Goal: Navigation & Orientation: Find specific page/section

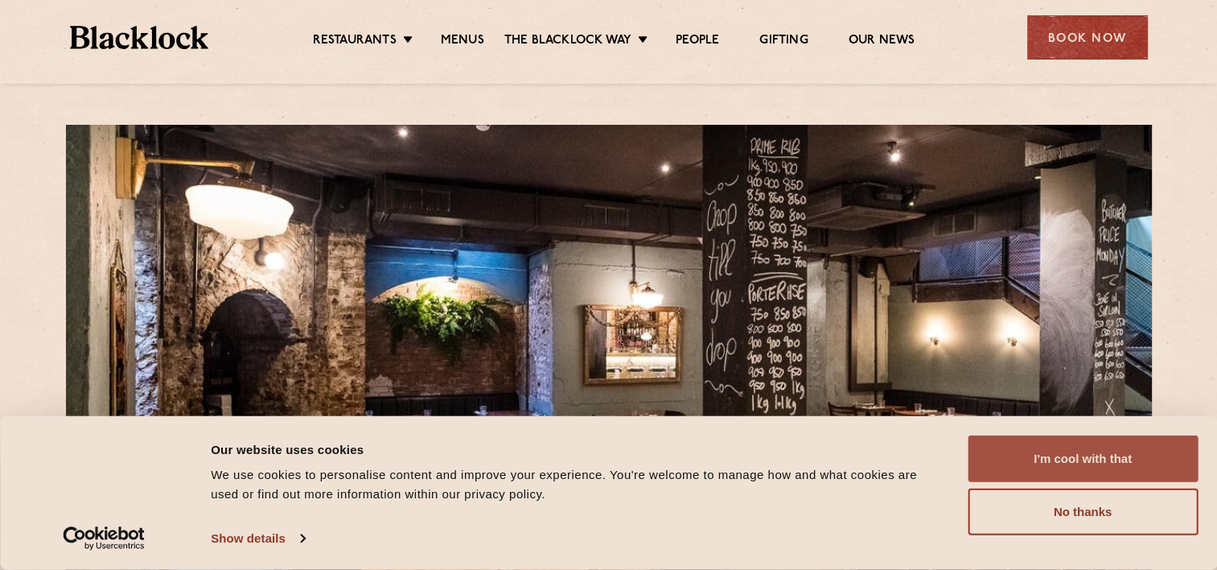
click at [1073, 462] on button "I'm cool with that" at bounding box center [1083, 458] width 230 height 47
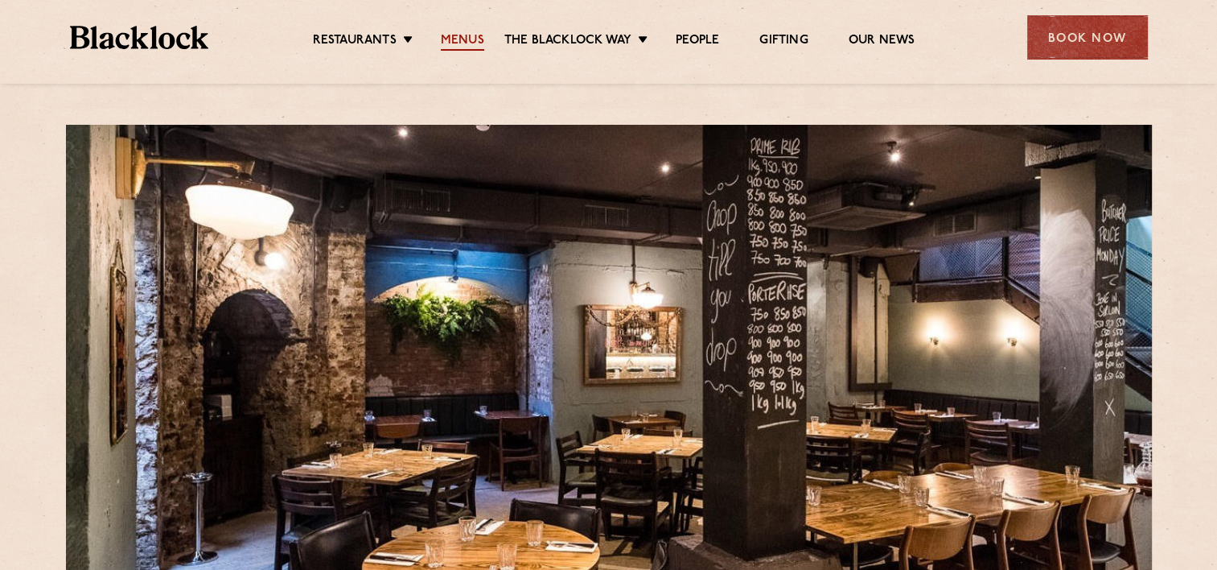
click at [457, 44] on link "Menus" at bounding box center [462, 42] width 43 height 18
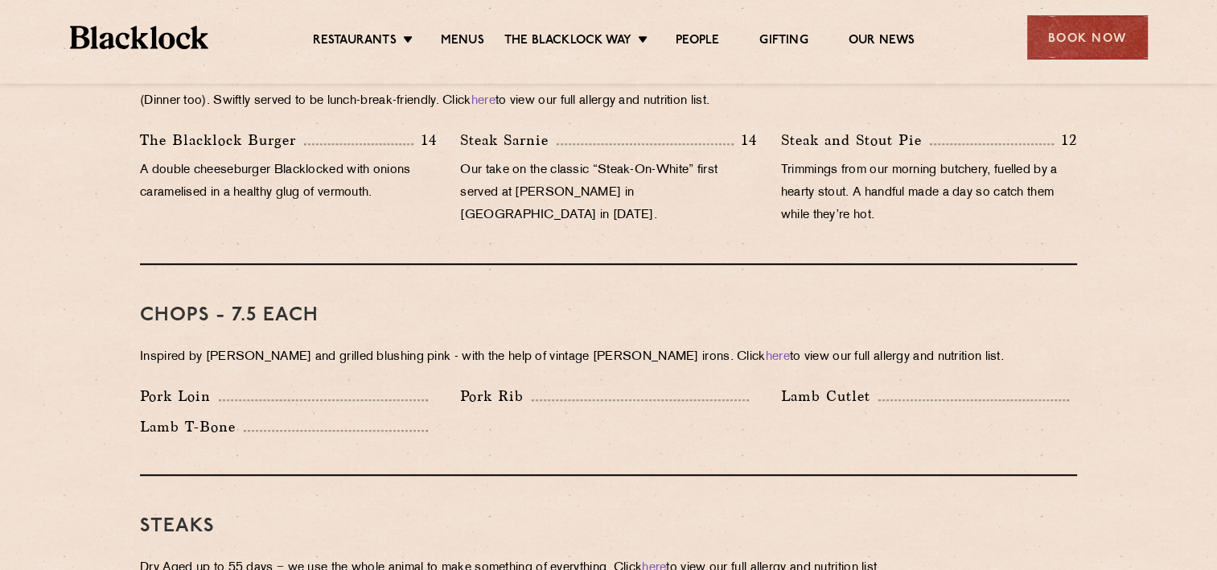
scroll to position [1091, 0]
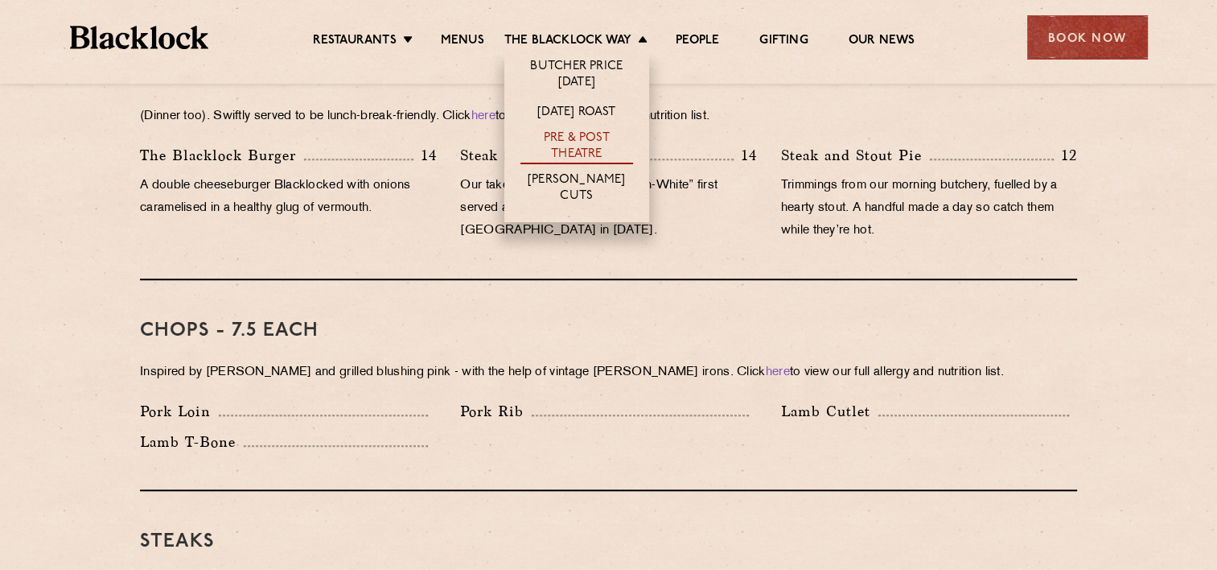
click at [579, 149] on link "Pre & Post Theatre" at bounding box center [577, 147] width 113 height 34
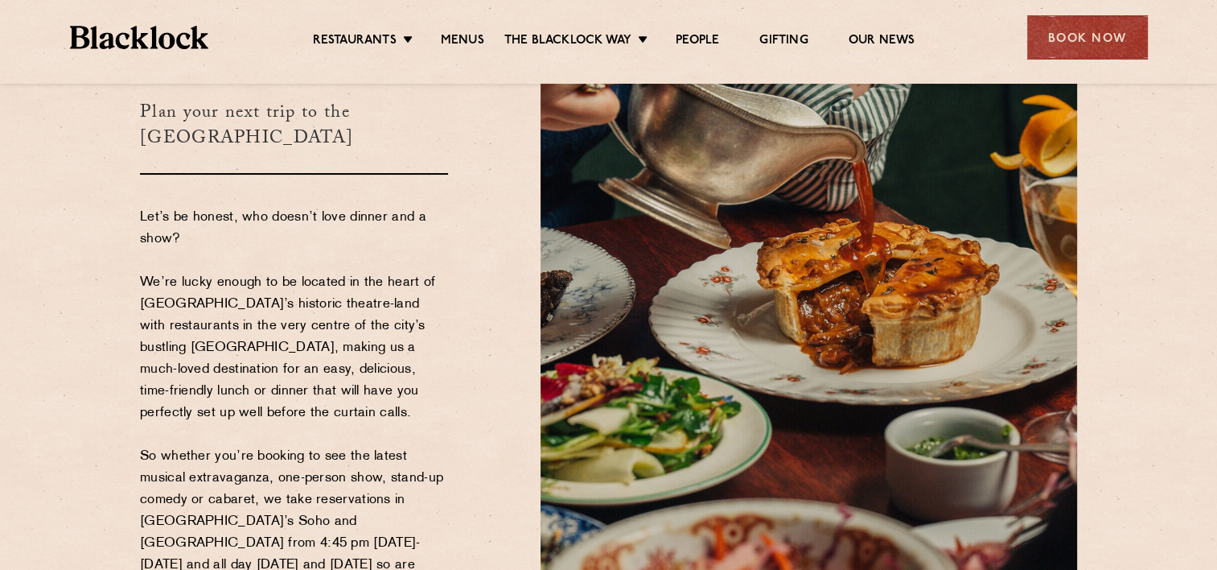
scroll to position [132, 0]
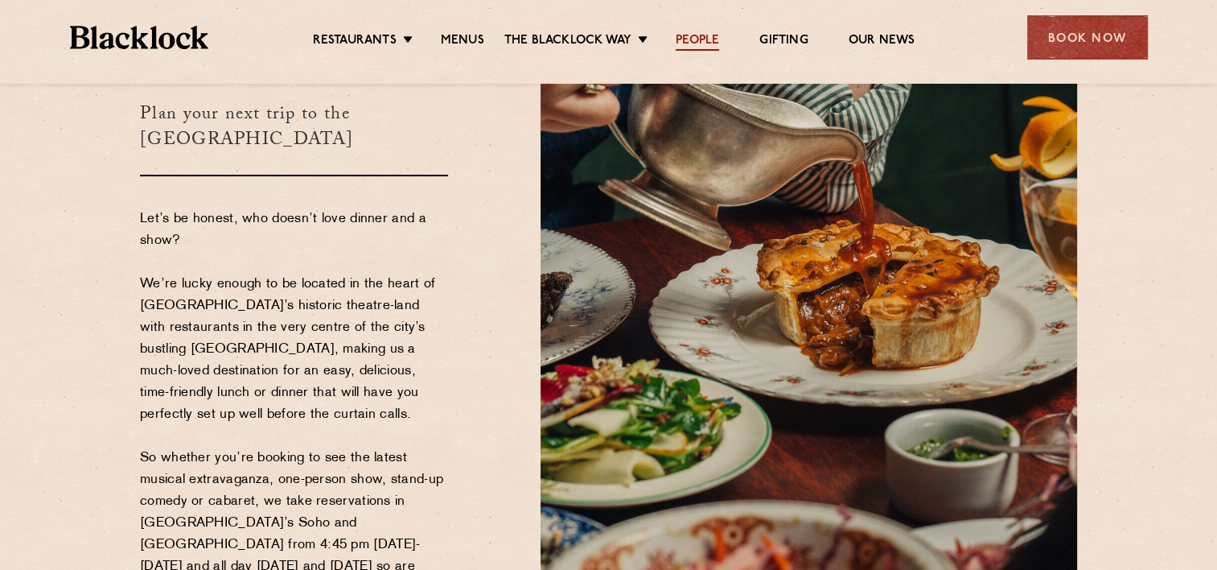
click at [710, 33] on link "People" at bounding box center [697, 42] width 43 height 18
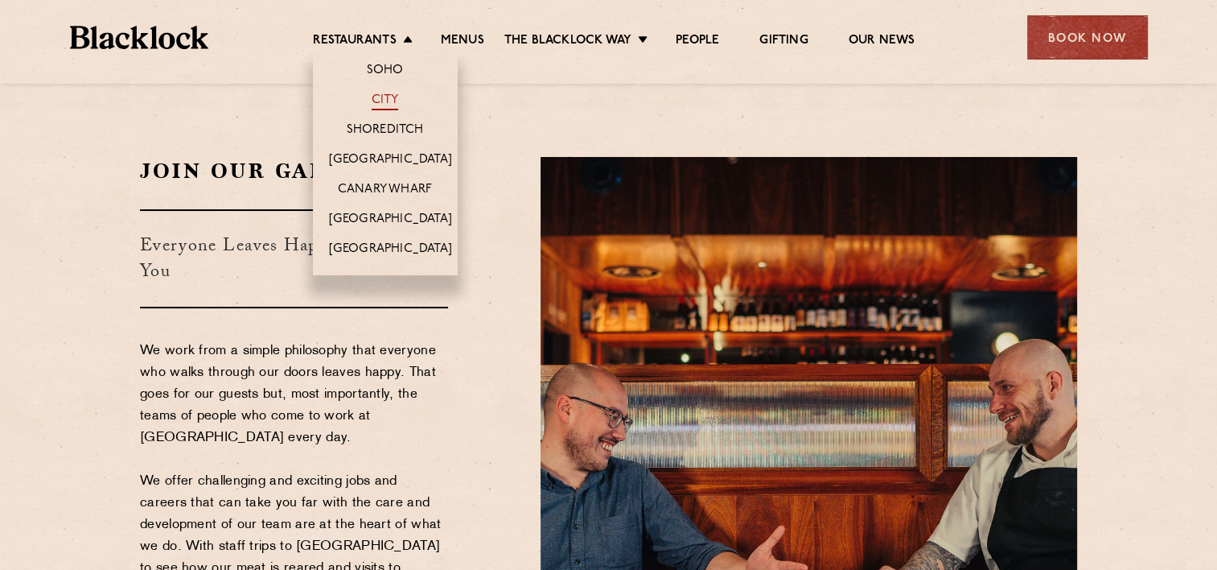
click at [377, 101] on link "City" at bounding box center [385, 102] width 27 height 18
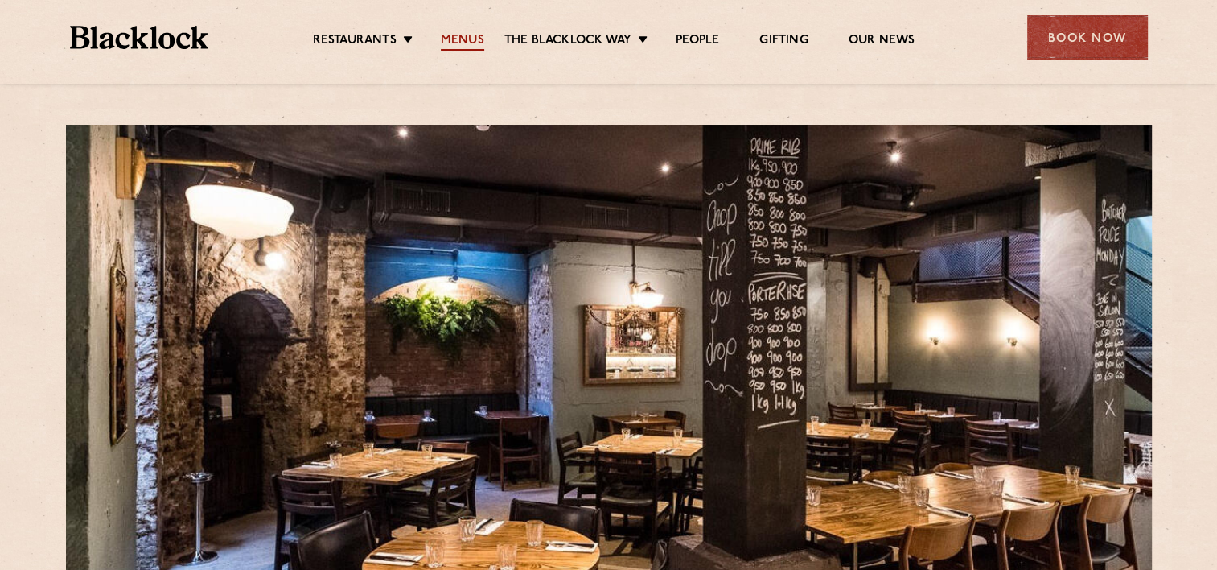
click at [467, 36] on link "Menus" at bounding box center [462, 42] width 43 height 18
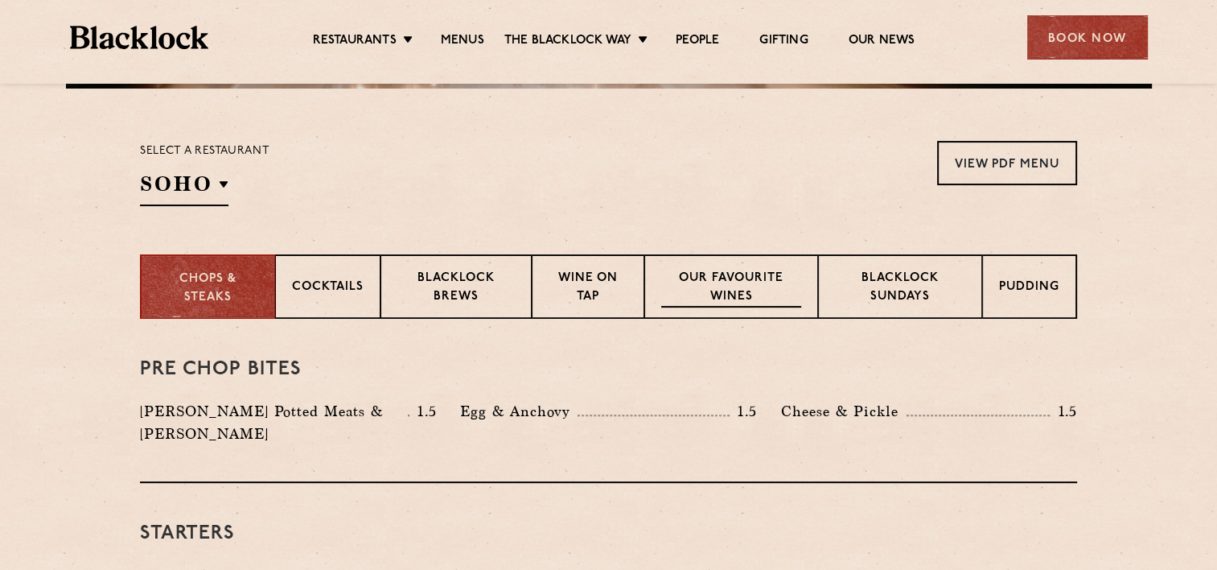
scroll to position [451, 0]
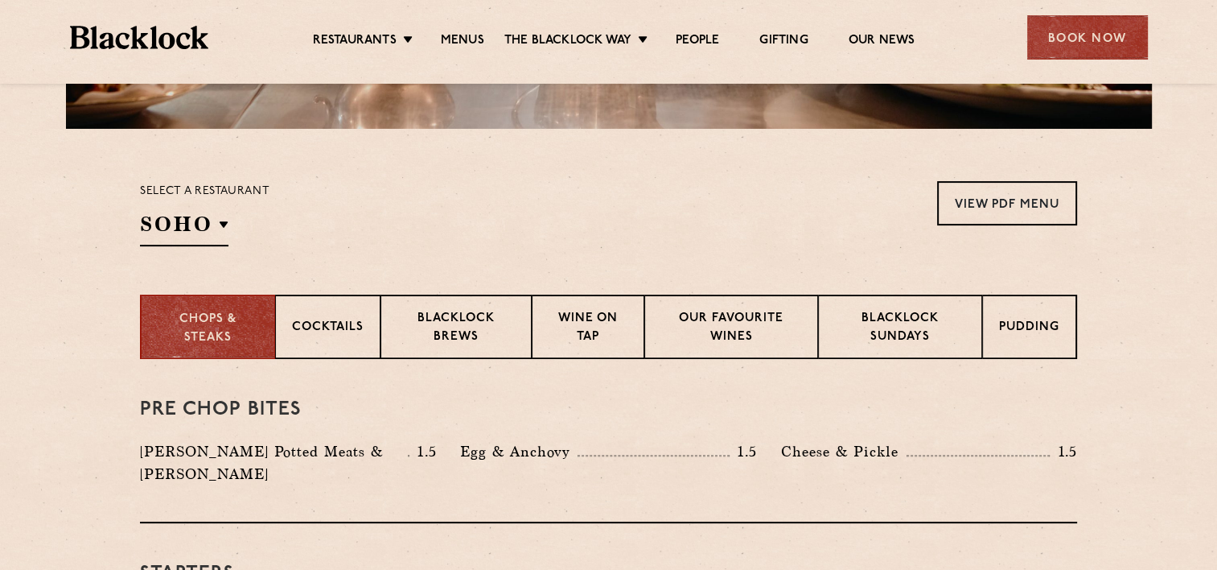
click at [204, 208] on div "Select a restaurant [GEOGRAPHIC_DATA] [GEOGRAPHIC_DATA] [GEOGRAPHIC_DATA] [GEOG…" at bounding box center [205, 213] width 130 height 65
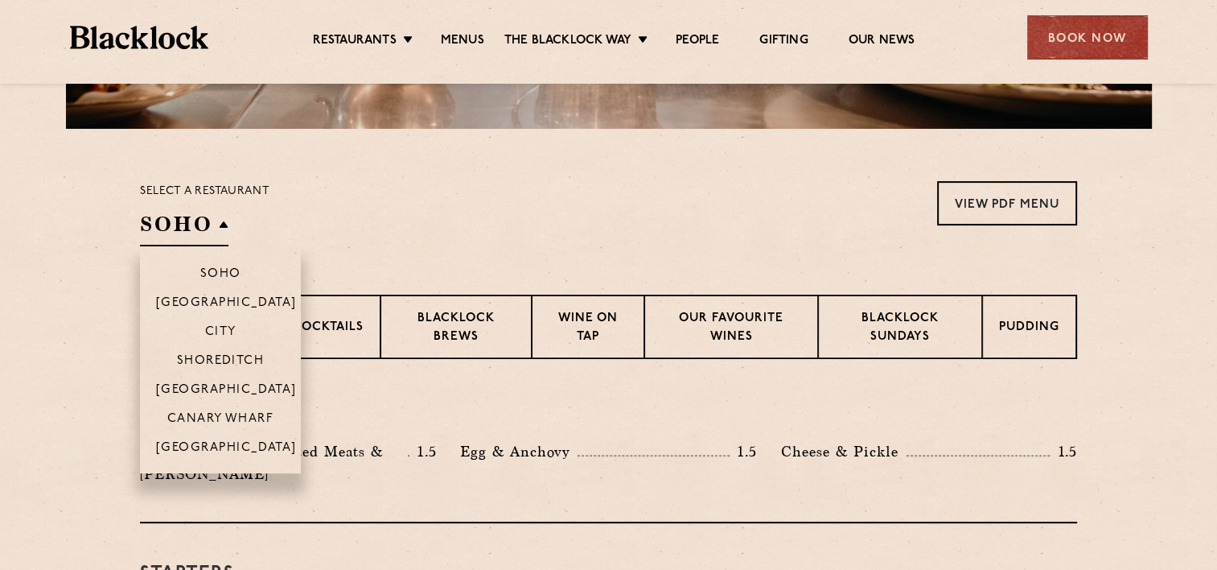
click at [191, 219] on h2 "SOHO" at bounding box center [184, 228] width 89 height 36
click at [216, 328] on p "City" at bounding box center [220, 333] width 31 height 16
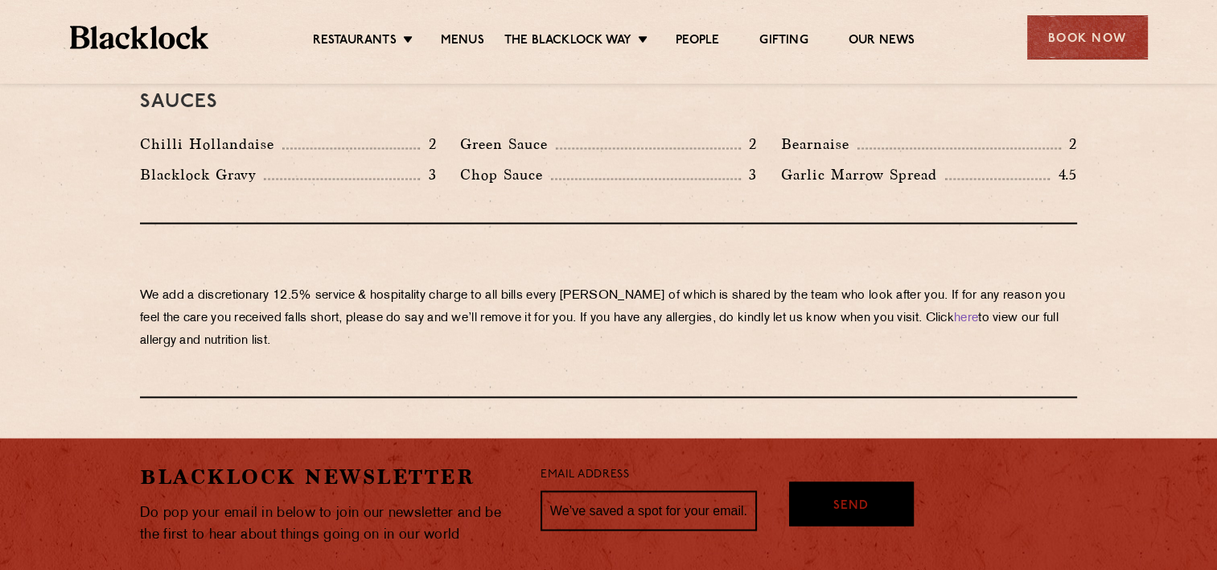
scroll to position [2927, 0]
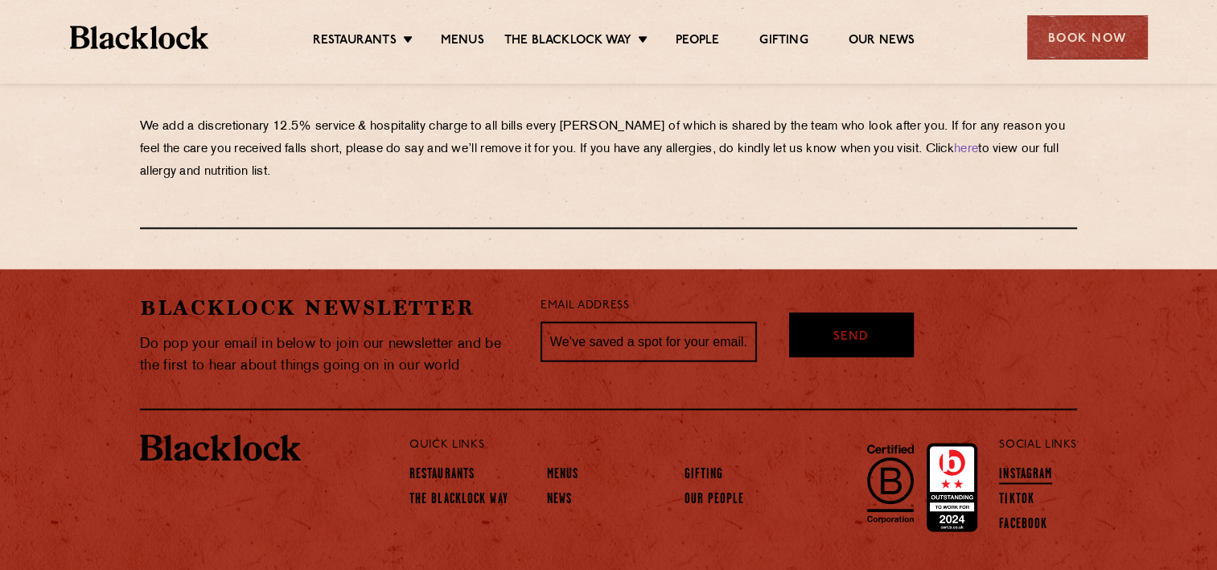
click at [1024, 466] on link "Instagram" at bounding box center [1025, 475] width 53 height 18
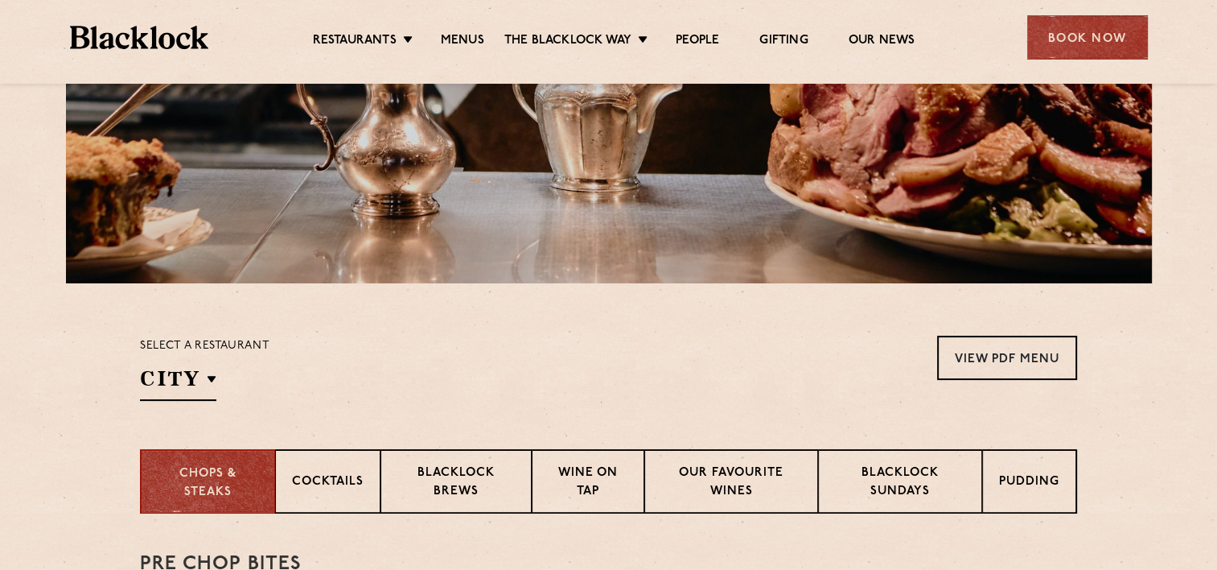
scroll to position [303, 0]
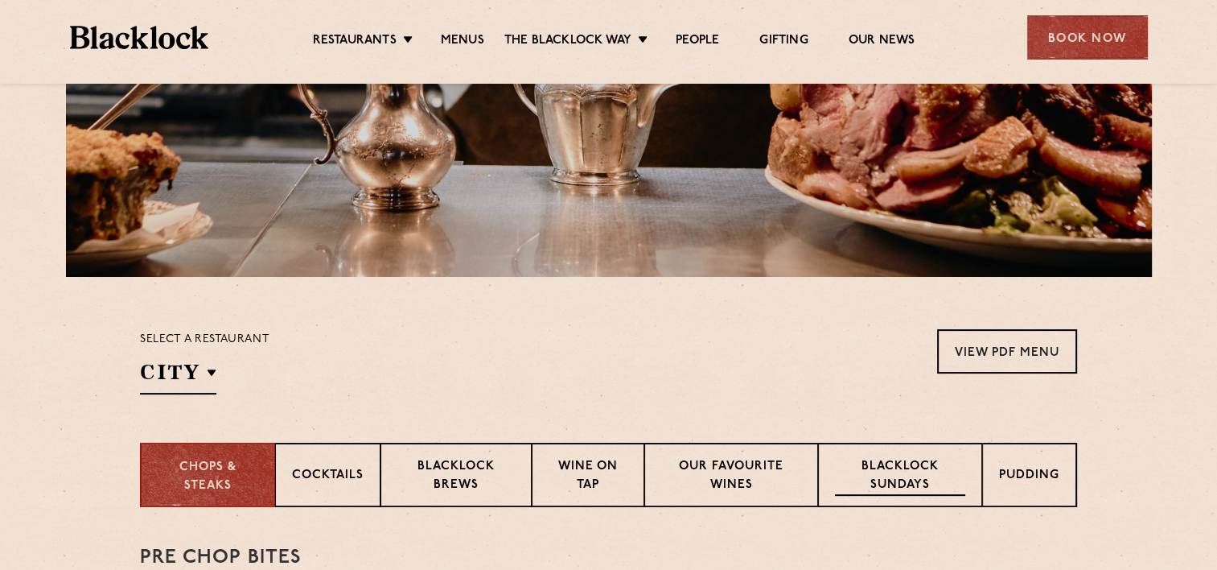
click at [883, 473] on p "Blacklock Sundays" at bounding box center [900, 477] width 130 height 38
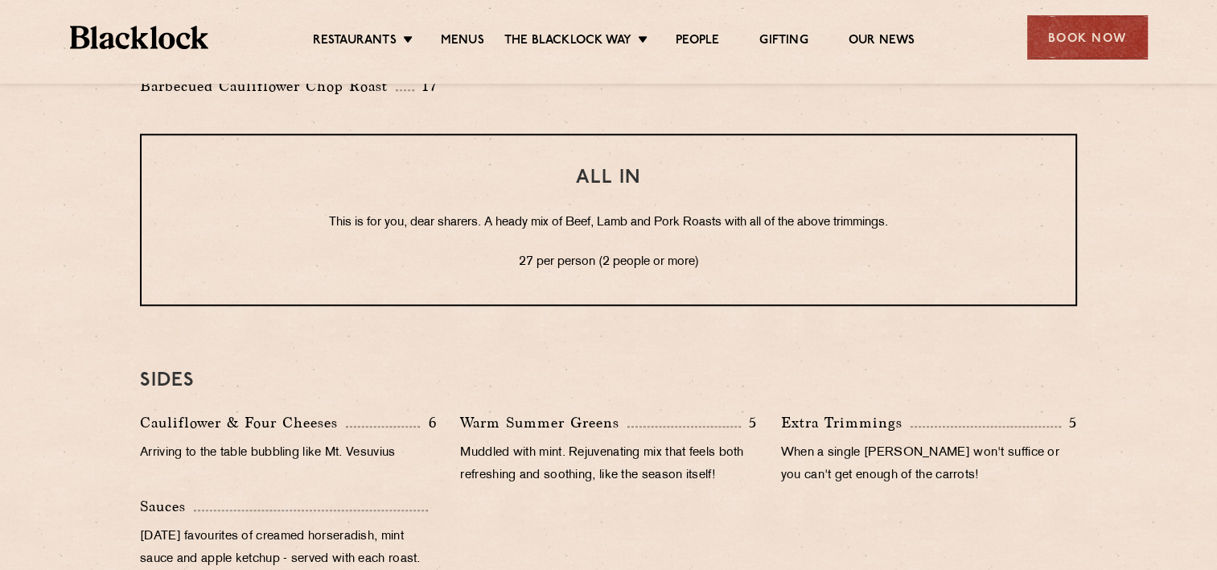
scroll to position [1347, 0]
